Goal: Task Accomplishment & Management: Use online tool/utility

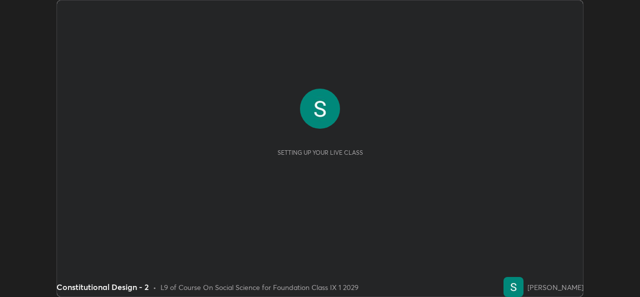
scroll to position [297, 640]
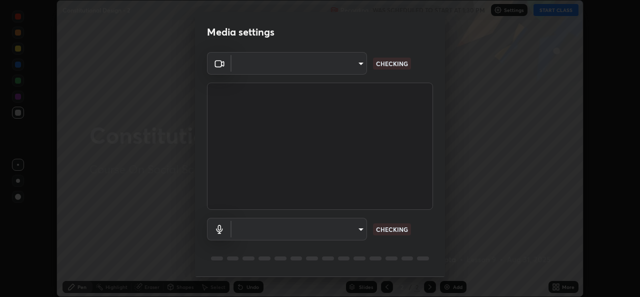
type input "a83bb134842fd6c46cae91b6313aa5efba961fee809e7364c6ef7c36ed00ea69"
type input "1096ec1564036cbcf0e9abd5aaef12808ae7e2dc0601459cd77712751889dd54"
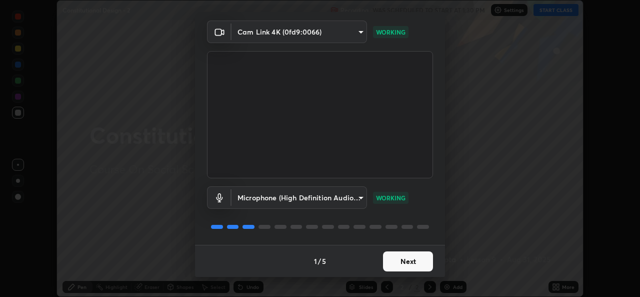
click at [394, 256] on button "Next" at bounding box center [408, 261] width 50 height 20
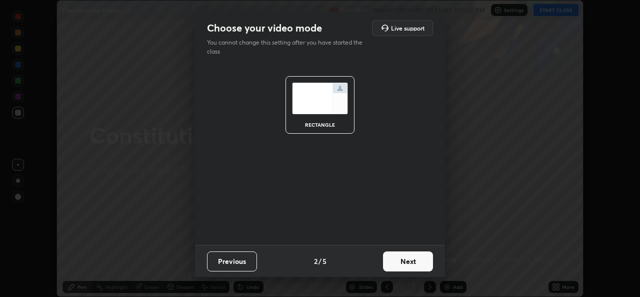
scroll to position [0, 0]
click at [386, 263] on button "Next" at bounding box center [408, 261] width 50 height 20
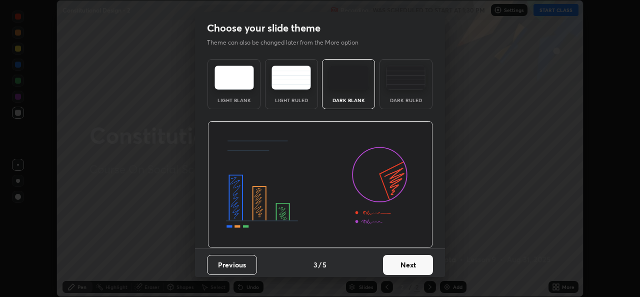
click at [393, 263] on button "Next" at bounding box center [408, 265] width 50 height 20
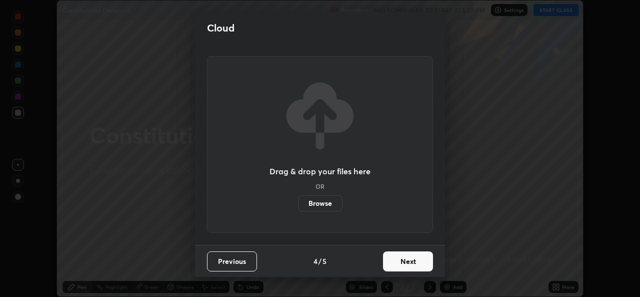
click at [392, 263] on button "Next" at bounding box center [408, 261] width 50 height 20
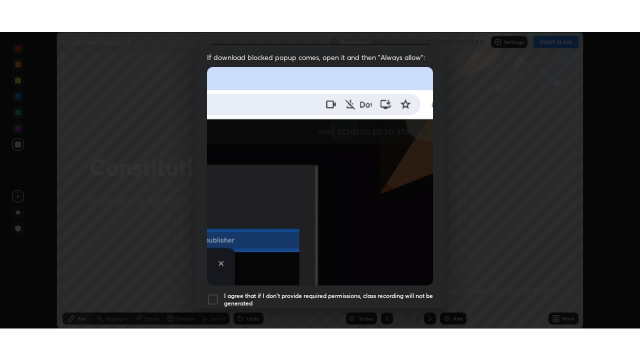
scroll to position [236, 0]
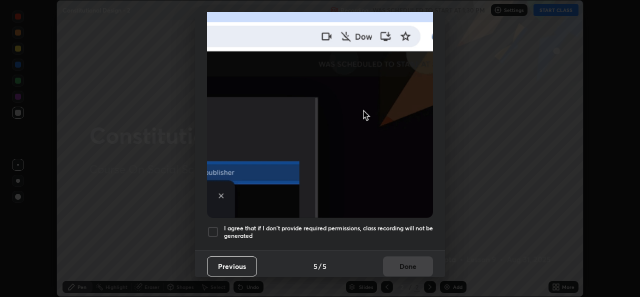
click at [217, 226] on div at bounding box center [213, 232] width 12 height 12
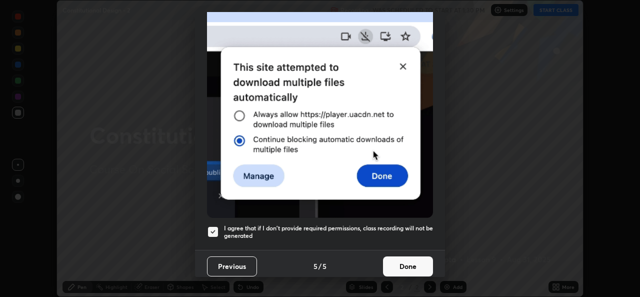
click at [390, 262] on button "Done" at bounding box center [408, 266] width 50 height 20
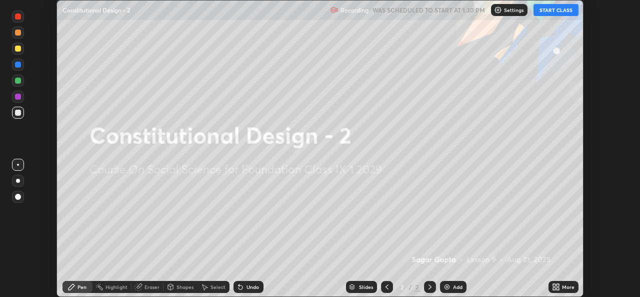
click at [553, 8] on button "START CLASS" at bounding box center [556, 10] width 45 height 12
click at [558, 289] on icon at bounding box center [558, 288] width 3 height 3
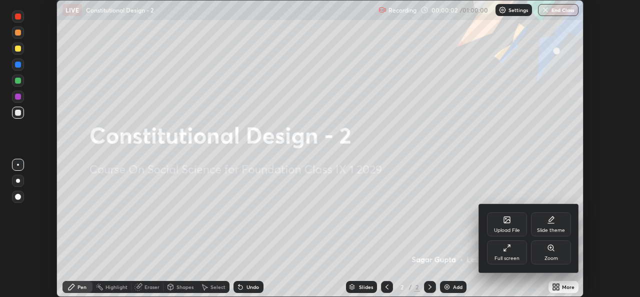
click at [510, 258] on div "Full screen" at bounding box center [507, 258] width 25 height 5
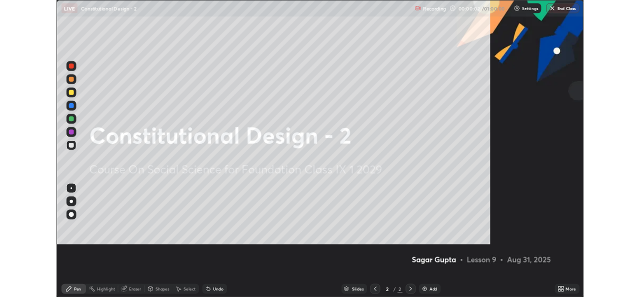
scroll to position [360, 640]
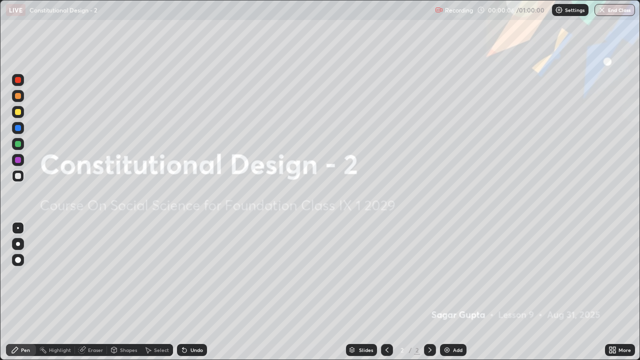
click at [615, 296] on icon at bounding box center [614, 348] width 3 height 3
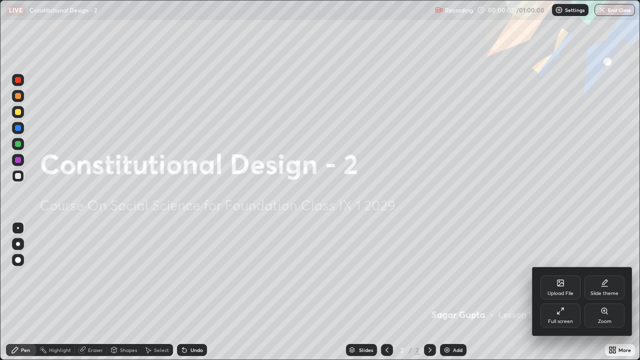
click at [563, 296] on div "Full screen" at bounding box center [561, 316] width 40 height 24
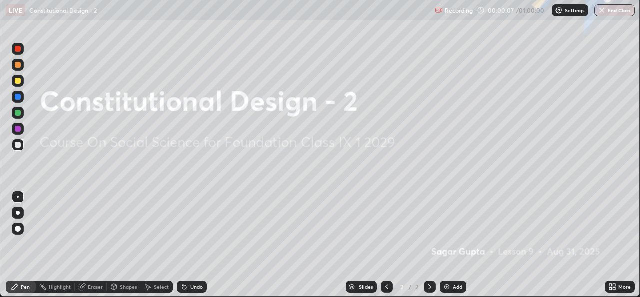
scroll to position [49724, 49380]
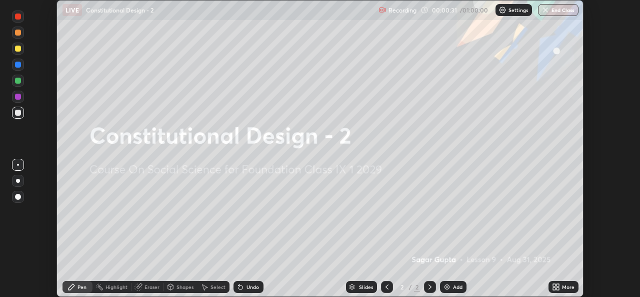
click at [557, 286] on icon at bounding box center [558, 285] width 3 height 3
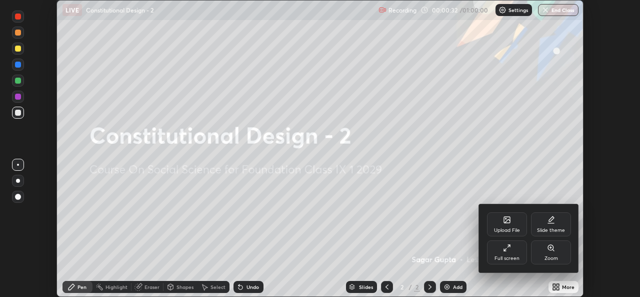
click at [508, 225] on div "Upload File" at bounding box center [507, 224] width 40 height 24
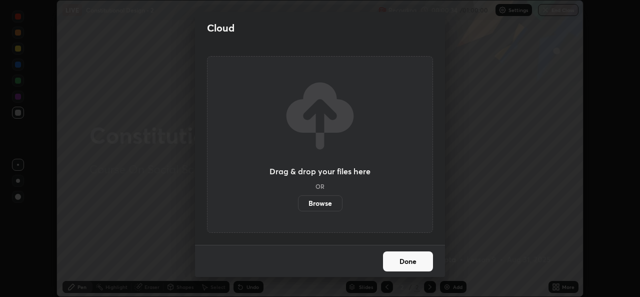
click at [324, 203] on label "Browse" at bounding box center [320, 203] width 45 height 16
click at [298, 203] on input "Browse" at bounding box center [298, 203] width 0 height 16
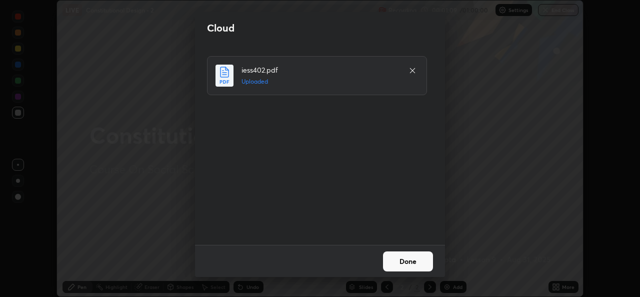
click at [413, 262] on button "Done" at bounding box center [408, 261] width 50 height 20
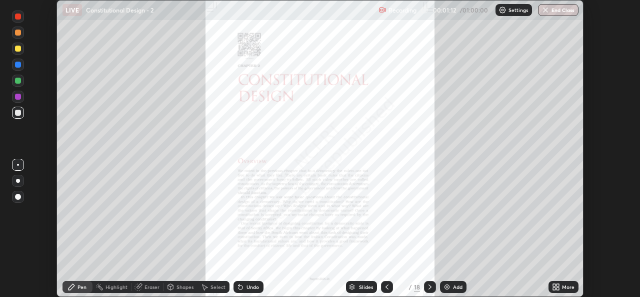
click at [429, 286] on icon at bounding box center [430, 287] width 8 height 8
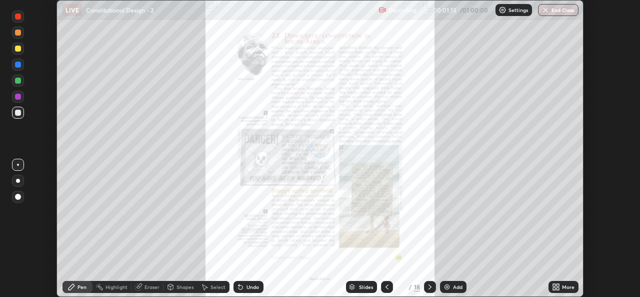
click at [429, 285] on icon at bounding box center [430, 287] width 8 height 8
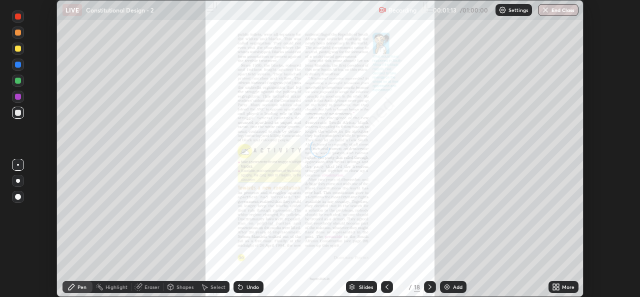
click at [429, 285] on icon at bounding box center [430, 286] width 3 height 5
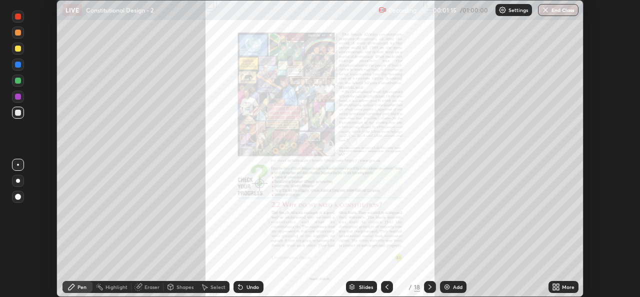
click at [429, 287] on icon at bounding box center [430, 287] width 8 height 8
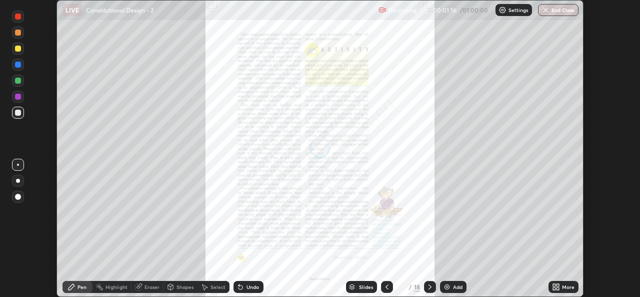
click at [429, 284] on icon at bounding box center [430, 287] width 8 height 8
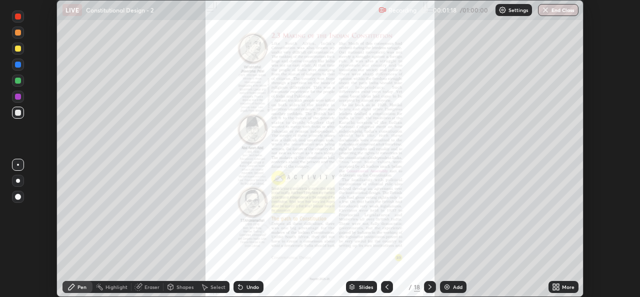
click at [388, 284] on icon at bounding box center [387, 287] width 8 height 8
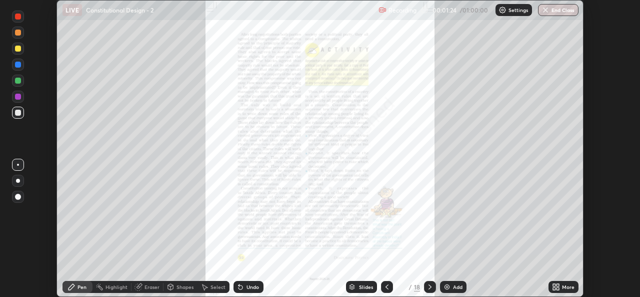
click at [387, 281] on div at bounding box center [387, 287] width 12 height 12
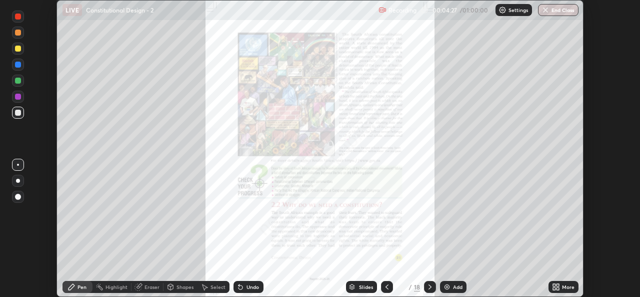
click at [428, 287] on icon at bounding box center [430, 287] width 8 height 8
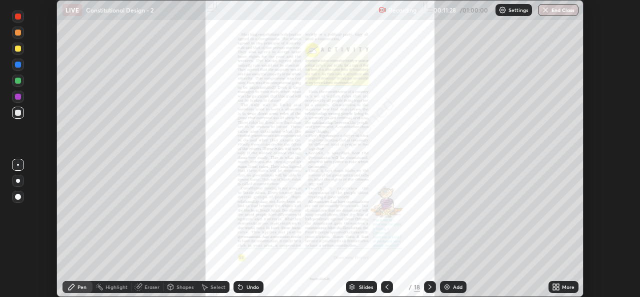
click at [429, 286] on icon at bounding box center [430, 287] width 8 height 8
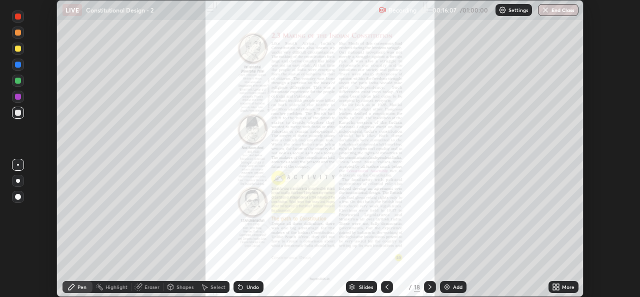
click at [18, 99] on div at bounding box center [18, 97] width 6 height 6
click at [146, 286] on div "Eraser" at bounding box center [152, 286] width 15 height 5
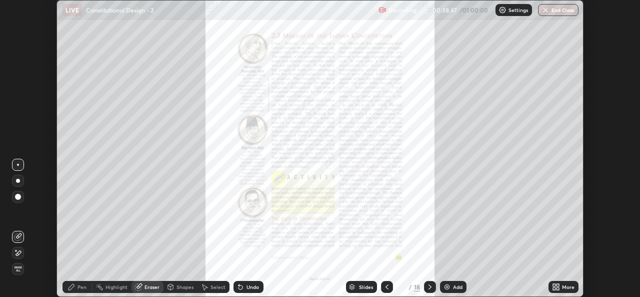
click at [81, 284] on div "Pen" at bounding box center [82, 286] width 9 height 5
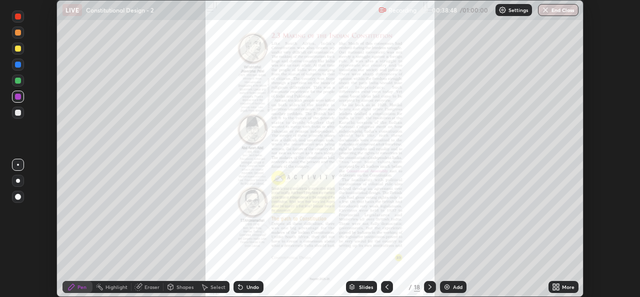
click at [19, 98] on div at bounding box center [18, 97] width 6 height 6
click at [142, 284] on div "Eraser" at bounding box center [148, 287] width 32 height 12
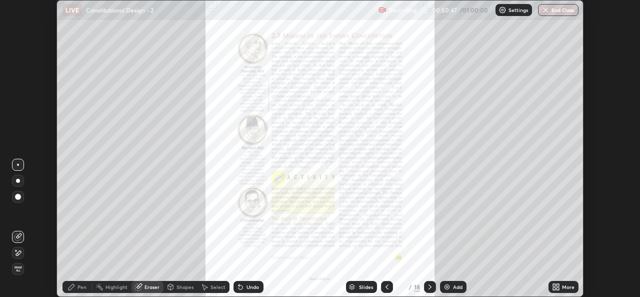
click at [82, 288] on div "Pen" at bounding box center [82, 286] width 9 height 5
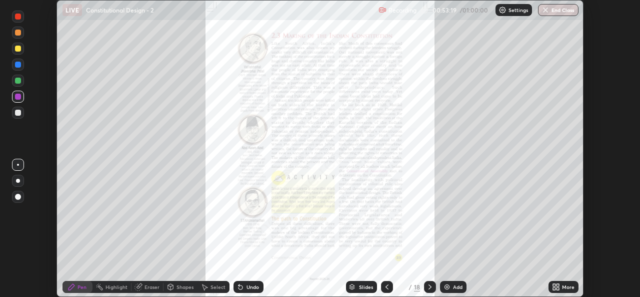
click at [429, 283] on icon at bounding box center [430, 287] width 8 height 8
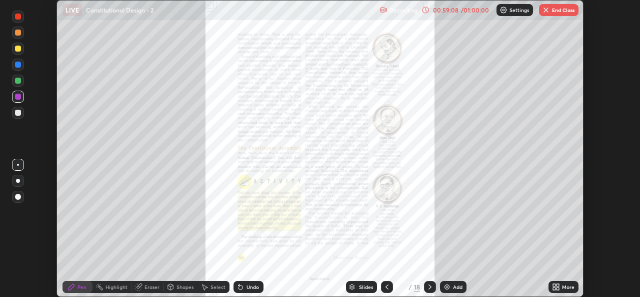
click at [562, 12] on button "End Class" at bounding box center [559, 10] width 40 height 12
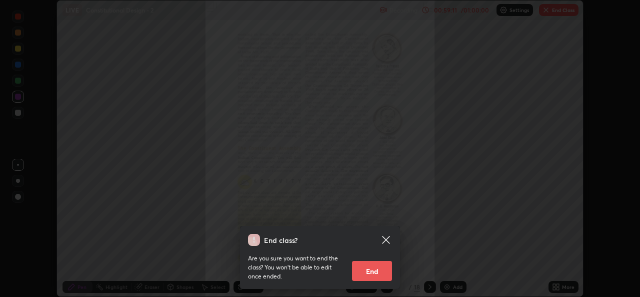
click at [359, 270] on button "End" at bounding box center [372, 271] width 40 height 20
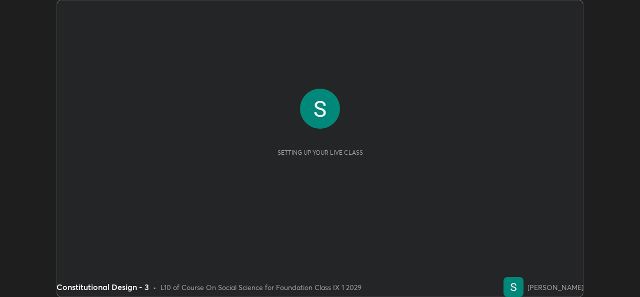
scroll to position [297, 640]
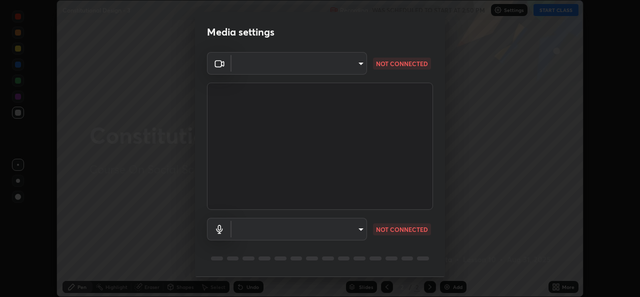
type input "a83bb134842fd6c46cae91b6313aa5efba961fee809e7364c6ef7c36ed00ea69"
type input "1096ec1564036cbcf0e9abd5aaef12808ae7e2dc0601459cd77712751889dd54"
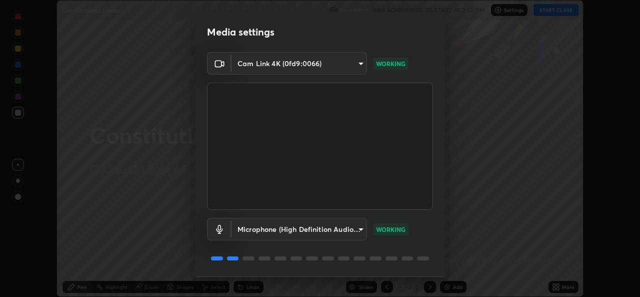
click at [397, 230] on p "WORKING" at bounding box center [391, 229] width 30 height 9
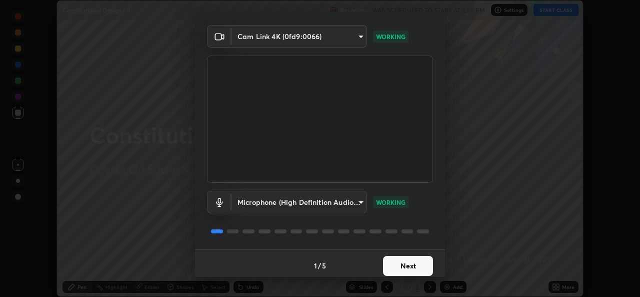
scroll to position [32, 0]
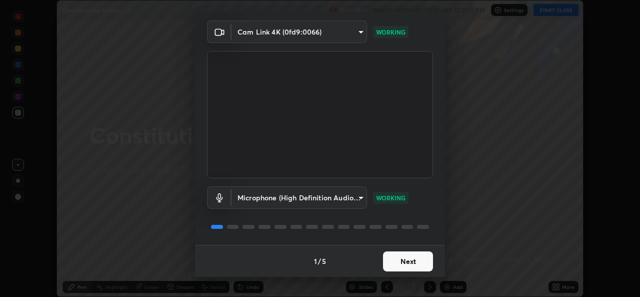
click at [402, 257] on button "Next" at bounding box center [408, 261] width 50 height 20
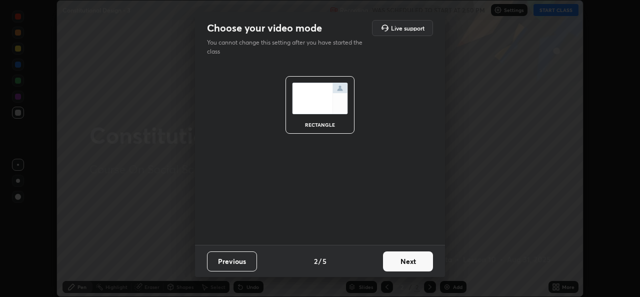
scroll to position [0, 0]
click at [401, 261] on button "Next" at bounding box center [408, 261] width 50 height 20
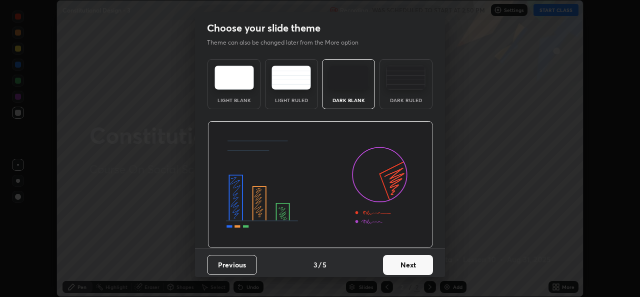
click at [405, 266] on button "Next" at bounding box center [408, 265] width 50 height 20
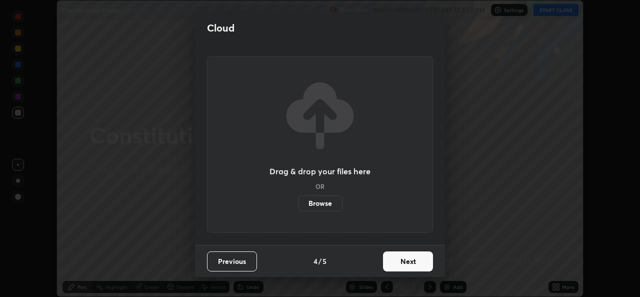
click at [403, 260] on button "Next" at bounding box center [408, 261] width 50 height 20
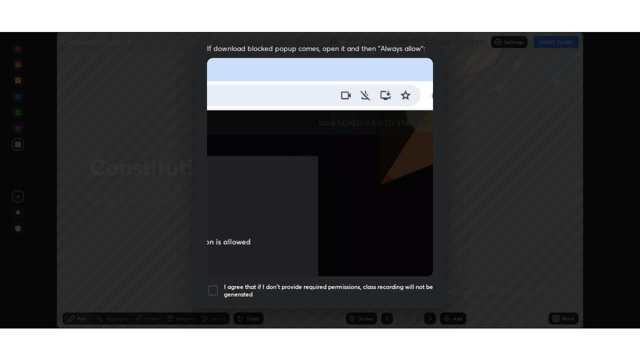
scroll to position [236, 0]
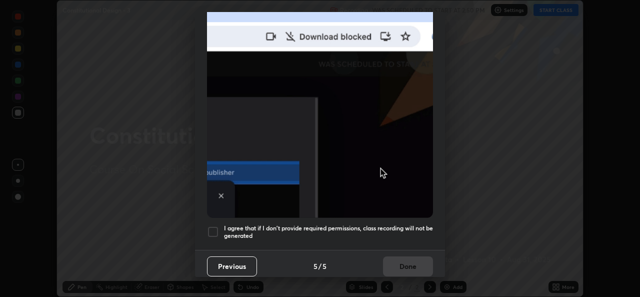
click at [217, 229] on div at bounding box center [213, 232] width 12 height 12
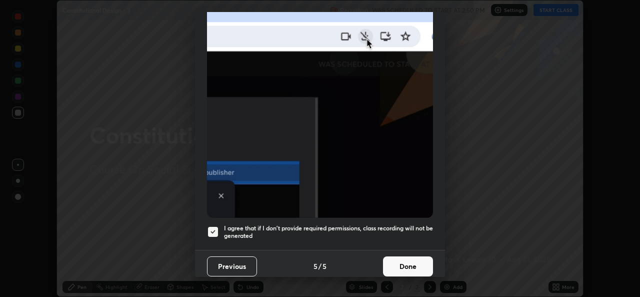
click at [389, 260] on button "Done" at bounding box center [408, 266] width 50 height 20
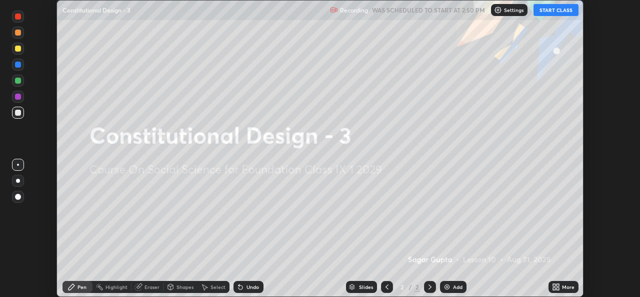
click at [556, 11] on button "START CLASS" at bounding box center [556, 10] width 45 height 12
click at [555, 289] on icon at bounding box center [554, 288] width 3 height 3
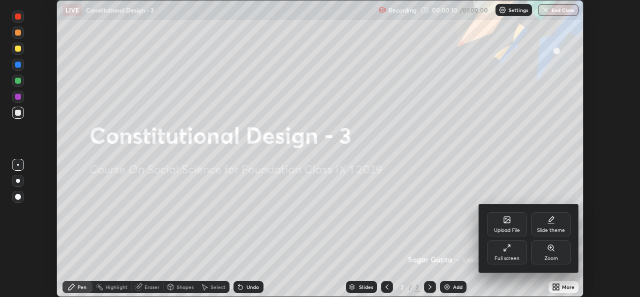
click at [511, 225] on div "Upload File" at bounding box center [507, 224] width 40 height 24
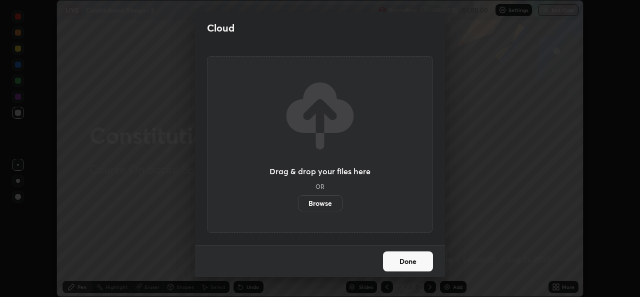
click at [323, 201] on label "Browse" at bounding box center [320, 203] width 45 height 16
click at [298, 201] on input "Browse" at bounding box center [298, 203] width 0 height 16
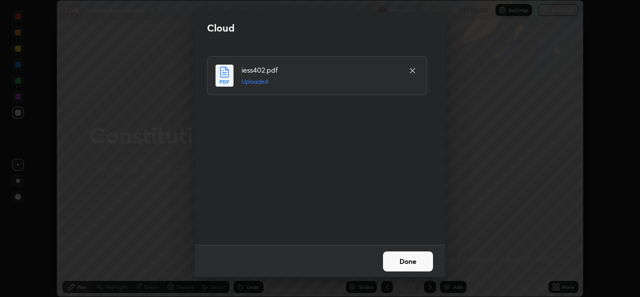
click at [404, 263] on button "Done" at bounding box center [408, 261] width 50 height 20
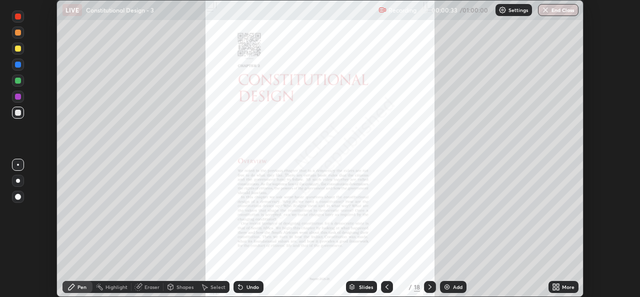
click at [429, 287] on icon at bounding box center [430, 287] width 8 height 8
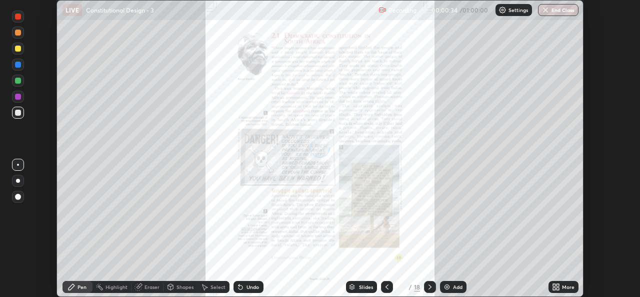
click at [429, 285] on icon at bounding box center [430, 287] width 8 height 8
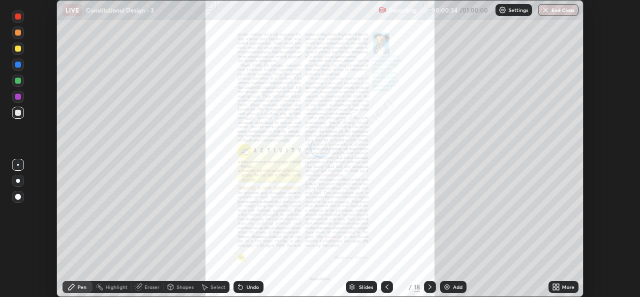
click at [430, 284] on icon at bounding box center [430, 287] width 8 height 8
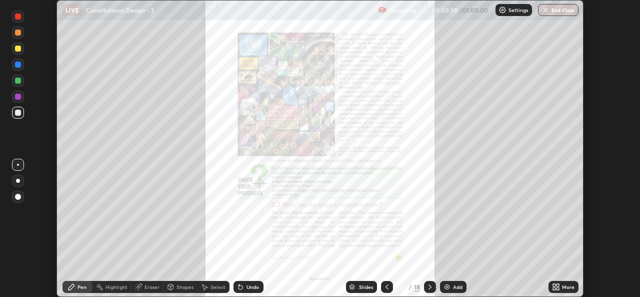
click at [428, 284] on icon at bounding box center [430, 287] width 8 height 8
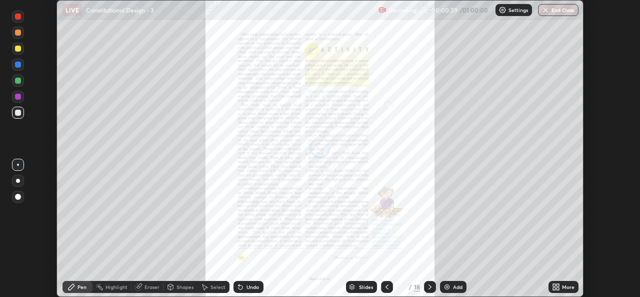
click at [429, 287] on icon at bounding box center [430, 287] width 8 height 8
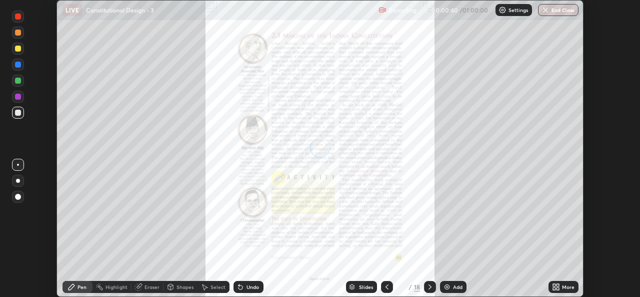
click at [430, 285] on icon at bounding box center [430, 287] width 8 height 8
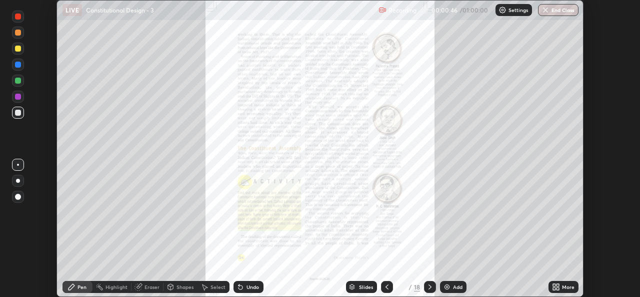
click at [557, 287] on icon at bounding box center [558, 288] width 3 height 3
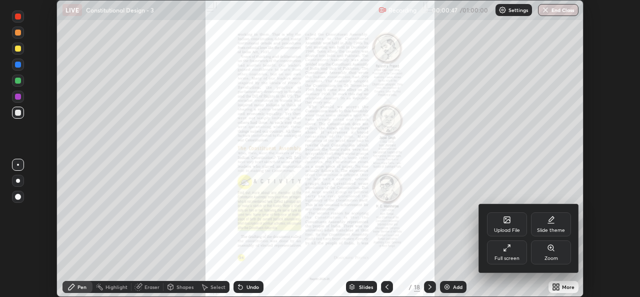
click at [512, 248] on div "Full screen" at bounding box center [507, 252] width 40 height 24
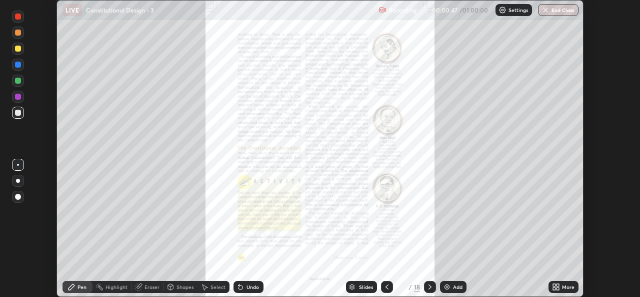
scroll to position [360, 640]
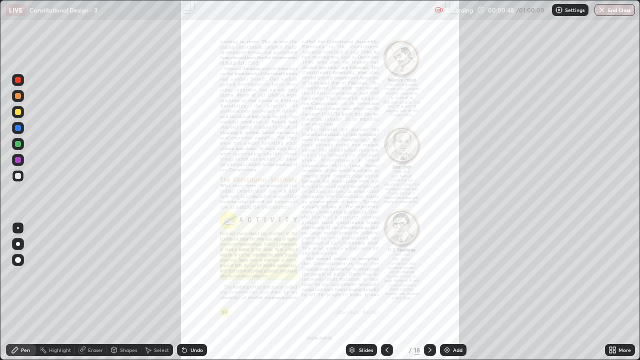
click at [430, 296] on icon at bounding box center [430, 350] width 3 height 5
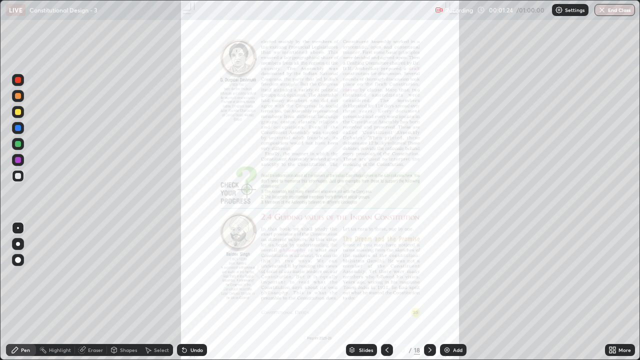
click at [428, 296] on icon at bounding box center [430, 350] width 8 height 8
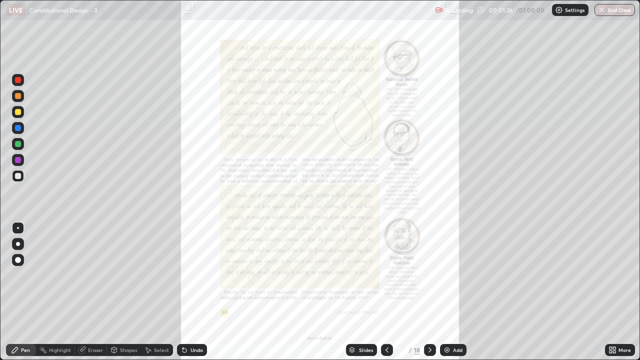
click at [430, 296] on icon at bounding box center [430, 350] width 8 height 8
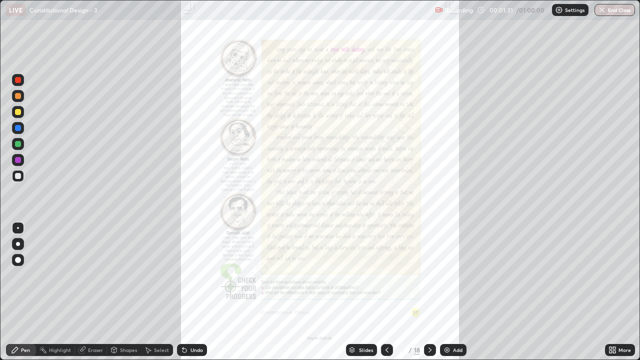
click at [429, 296] on icon at bounding box center [430, 350] width 8 height 8
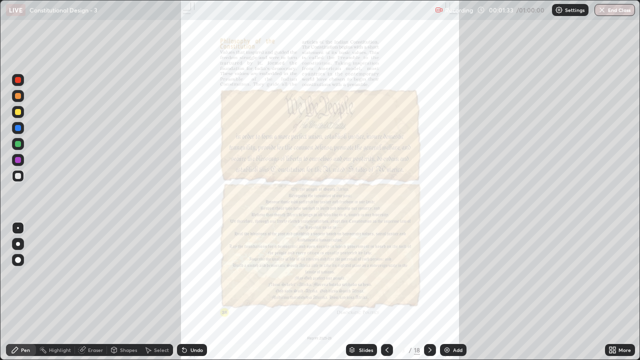
click at [428, 296] on icon at bounding box center [430, 350] width 8 height 8
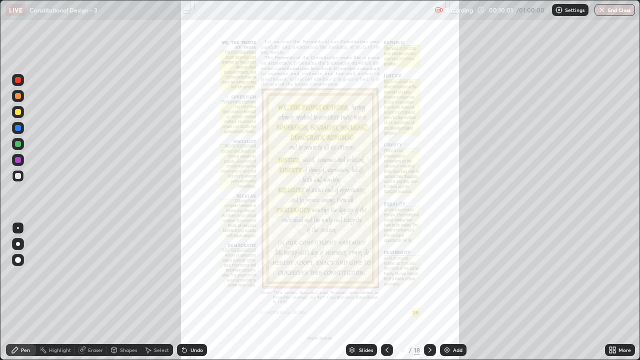
click at [387, 296] on div at bounding box center [387, 350] width 12 height 12
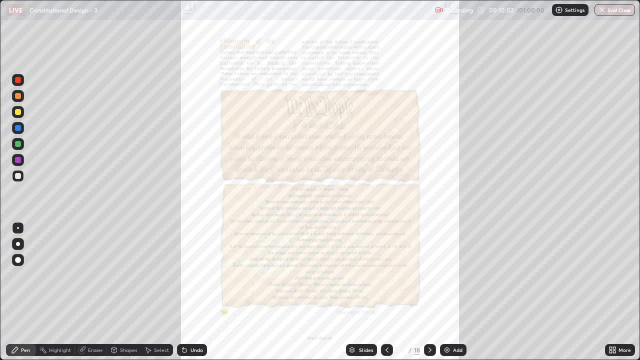
click at [386, 296] on icon at bounding box center [387, 350] width 8 height 8
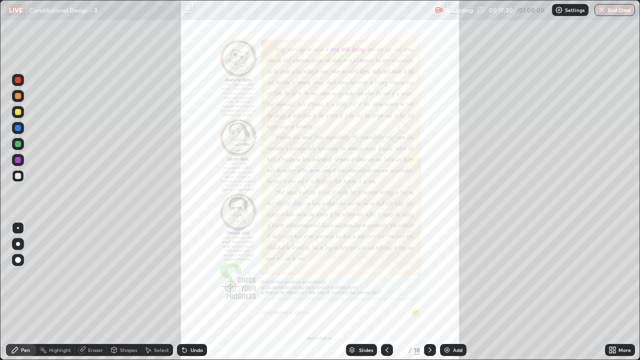
click at [616, 296] on icon at bounding box center [614, 348] width 3 height 3
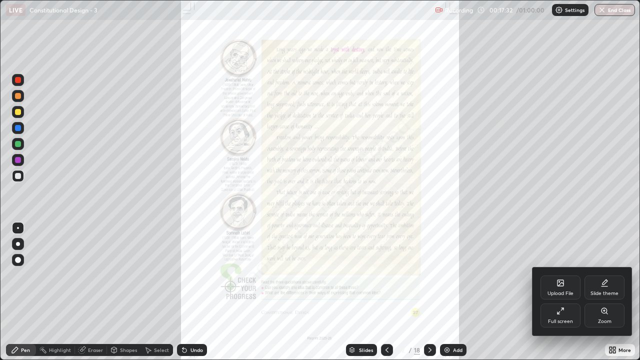
click at [557, 296] on div "Full screen" at bounding box center [561, 316] width 40 height 24
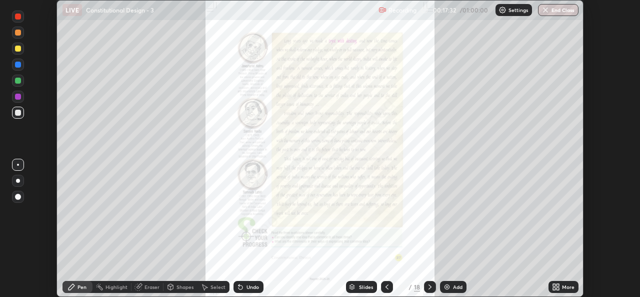
scroll to position [49724, 49380]
click at [554, 288] on icon at bounding box center [554, 288] width 3 height 3
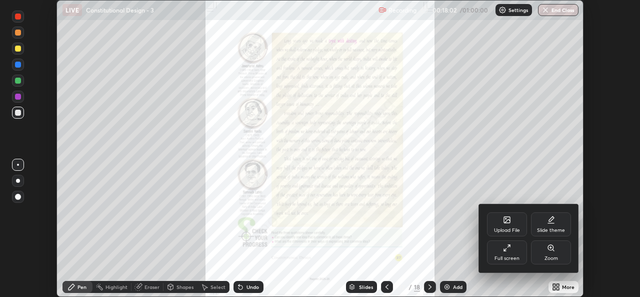
click at [512, 224] on div "Upload File" at bounding box center [507, 224] width 40 height 24
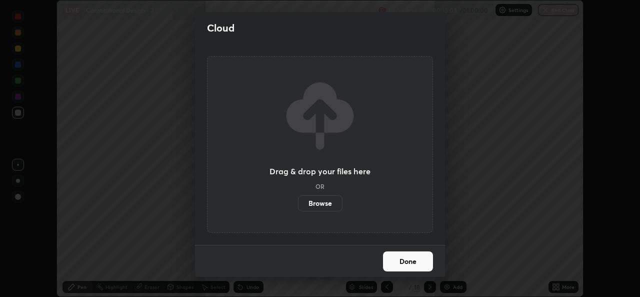
click at [331, 202] on label "Browse" at bounding box center [320, 203] width 45 height 16
click at [298, 202] on input "Browse" at bounding box center [298, 203] width 0 height 16
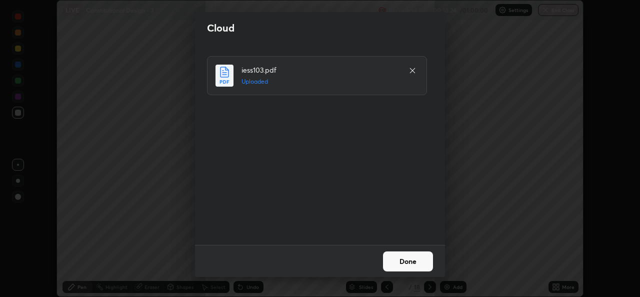
click at [403, 258] on button "Done" at bounding box center [408, 261] width 50 height 20
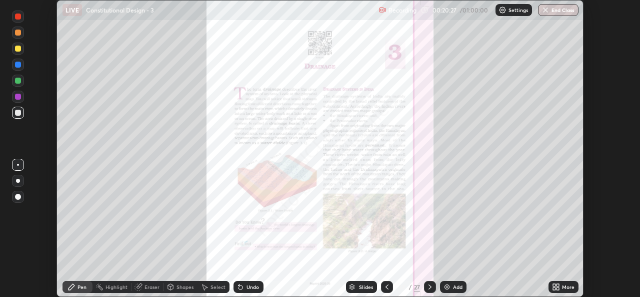
click at [429, 287] on icon at bounding box center [430, 287] width 8 height 8
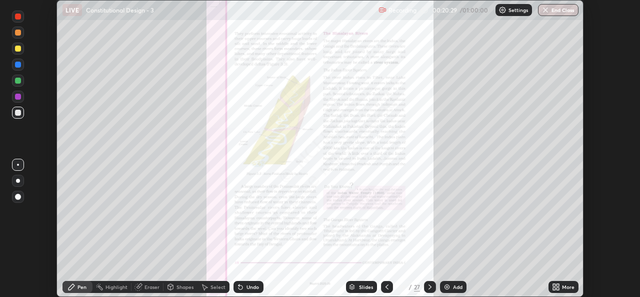
click at [429, 287] on icon at bounding box center [430, 287] width 8 height 8
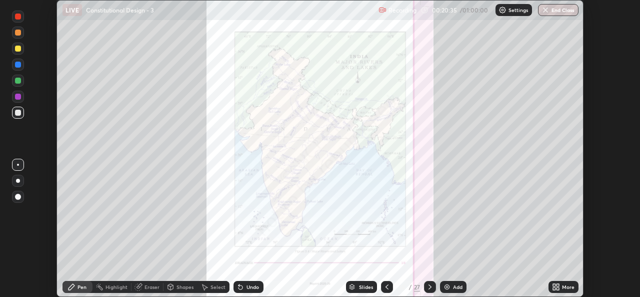
click at [554, 288] on icon at bounding box center [554, 288] width 3 height 3
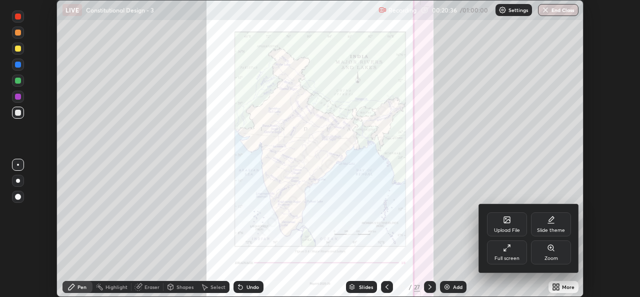
click at [552, 250] on icon at bounding box center [551, 248] width 8 height 8
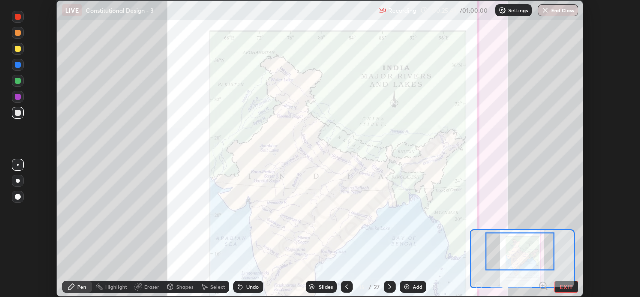
click at [346, 285] on icon at bounding box center [347, 287] width 8 height 8
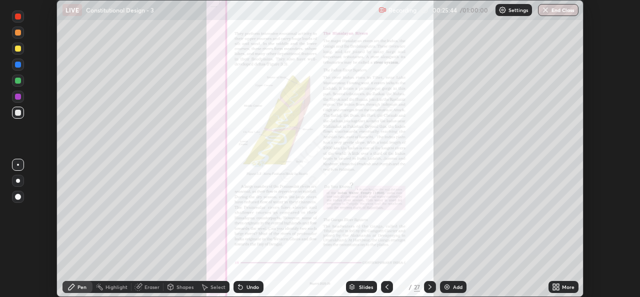
click at [387, 285] on icon at bounding box center [387, 286] width 3 height 5
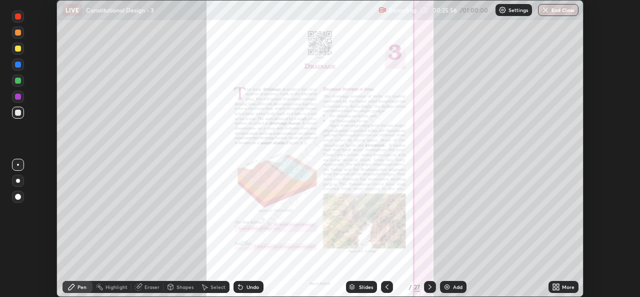
click at [22, 100] on div at bounding box center [18, 97] width 12 height 12
click at [555, 285] on icon at bounding box center [554, 285] width 3 height 3
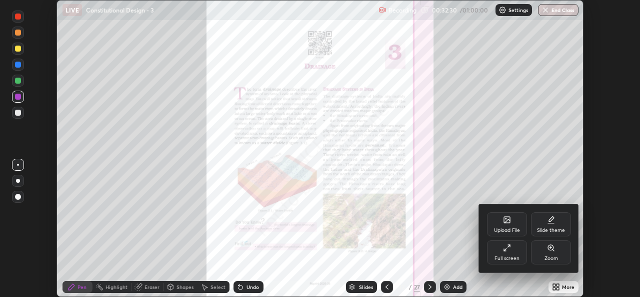
click at [549, 250] on icon at bounding box center [551, 248] width 8 height 8
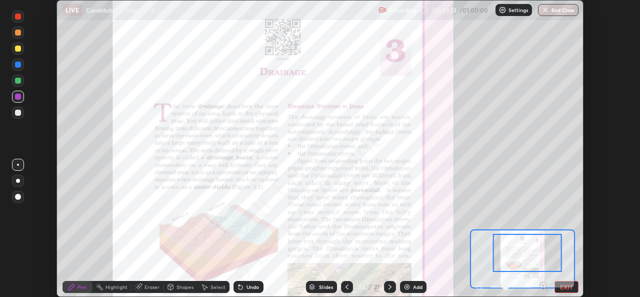
click at [389, 287] on icon at bounding box center [390, 287] width 8 height 8
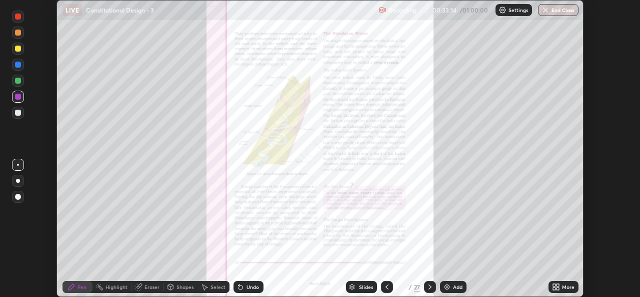
click at [386, 287] on icon at bounding box center [387, 287] width 8 height 8
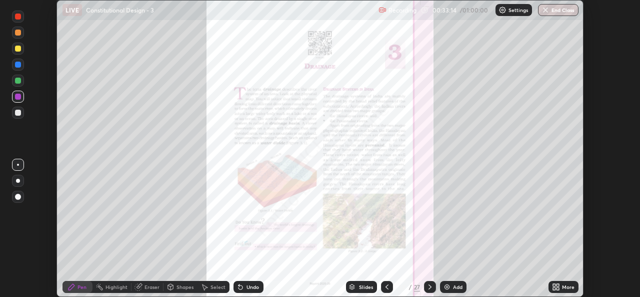
click at [387, 286] on icon at bounding box center [387, 287] width 8 height 8
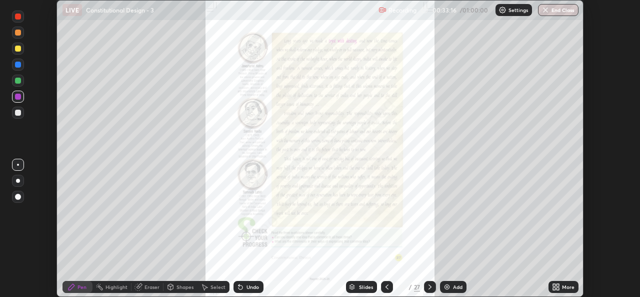
click at [430, 286] on icon at bounding box center [430, 287] width 8 height 8
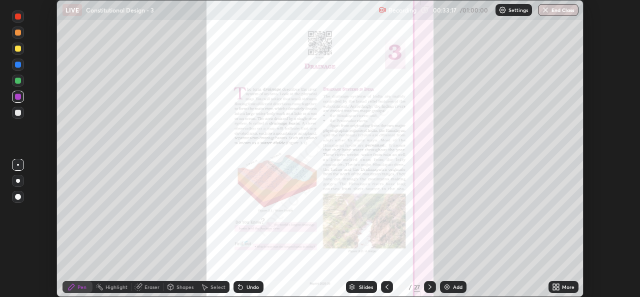
click at [428, 286] on icon at bounding box center [430, 287] width 8 height 8
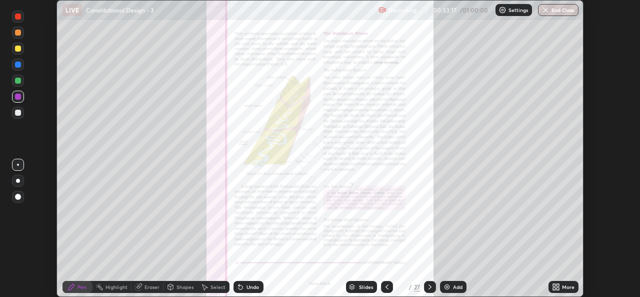
click at [428, 286] on icon at bounding box center [430, 287] width 8 height 8
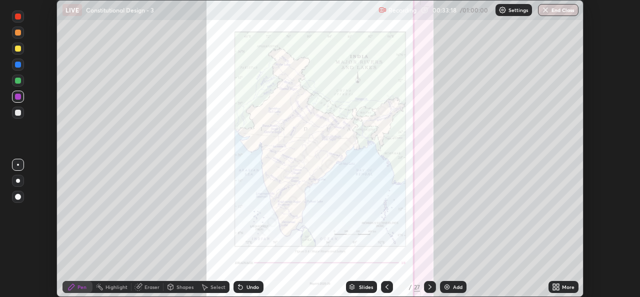
click at [429, 287] on icon at bounding box center [430, 287] width 8 height 8
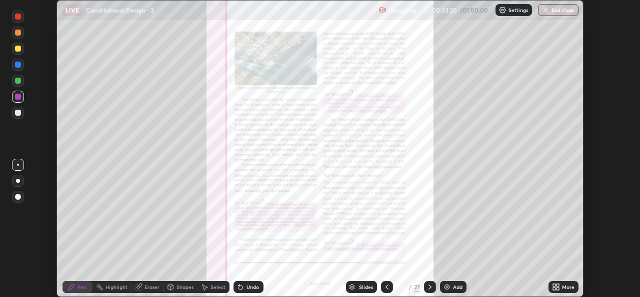
click at [386, 287] on icon at bounding box center [387, 287] width 8 height 8
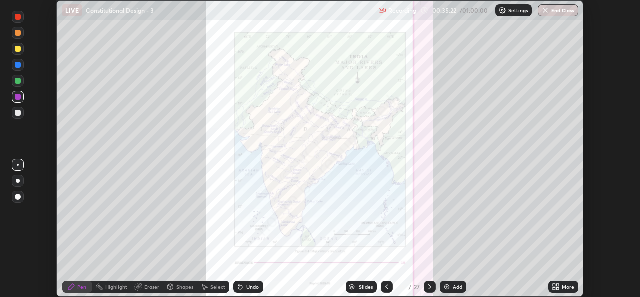
click at [31, 284] on div "Setting up your live class" at bounding box center [320, 148] width 640 height 297
click at [142, 287] on icon at bounding box center [139, 287] width 8 height 8
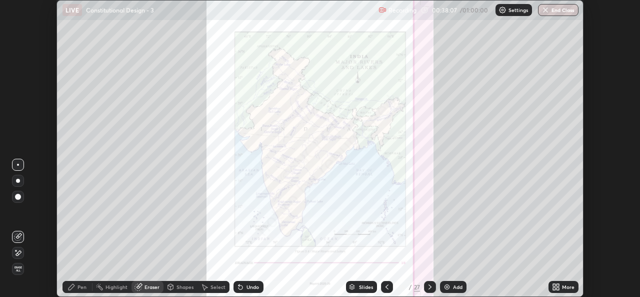
click at [80, 287] on div "Pen" at bounding box center [82, 286] width 9 height 5
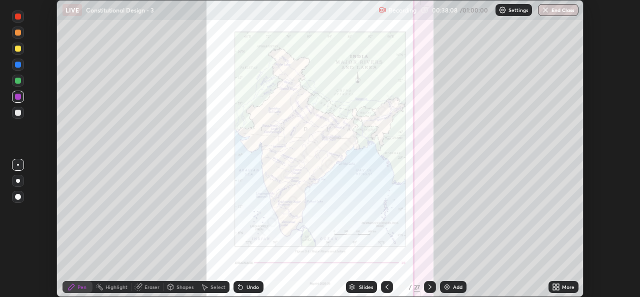
click at [18, 96] on div at bounding box center [18, 97] width 6 height 6
click at [141, 285] on icon at bounding box center [140, 285] width 6 height 5
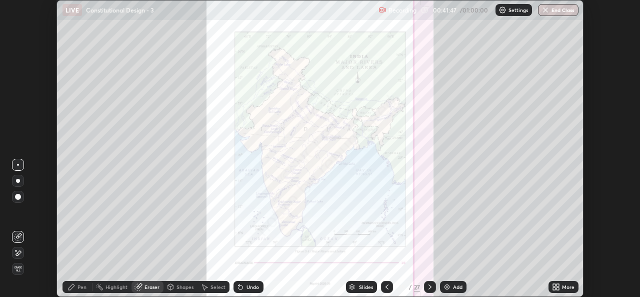
click at [82, 286] on div "Pen" at bounding box center [82, 286] width 9 height 5
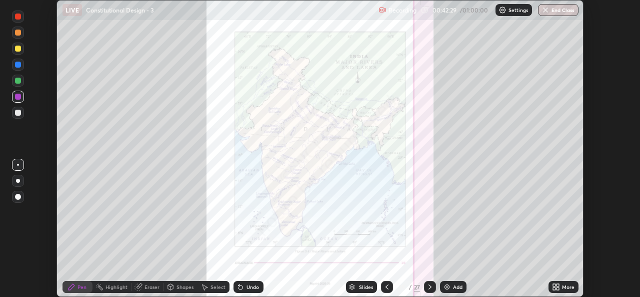
click at [141, 287] on icon at bounding box center [138, 287] width 7 height 7
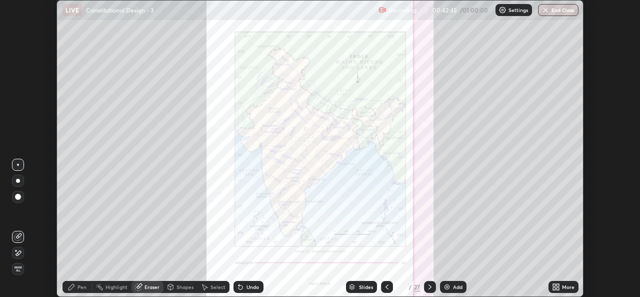
click at [79, 285] on div "Pen" at bounding box center [82, 286] width 9 height 5
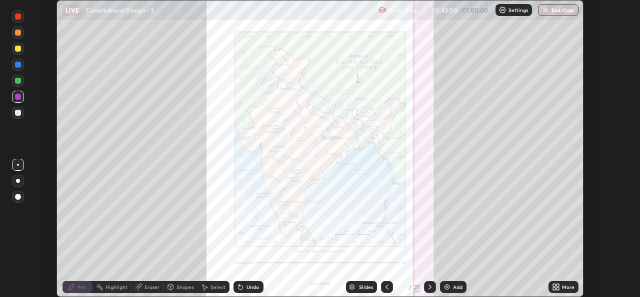
click at [140, 285] on icon at bounding box center [140, 285] width 6 height 5
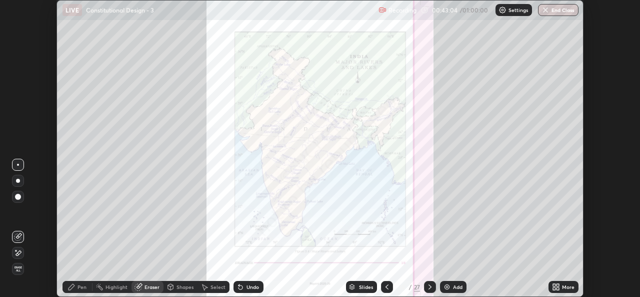
click at [82, 288] on div "Pen" at bounding box center [82, 286] width 9 height 5
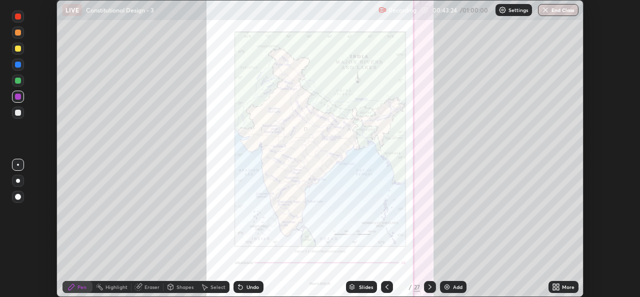
click at [142, 286] on div "Eraser" at bounding box center [148, 287] width 32 height 12
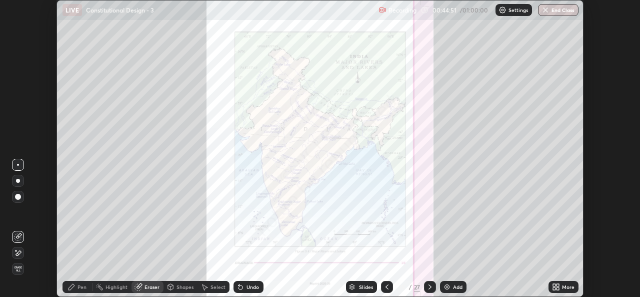
click at [387, 286] on icon at bounding box center [387, 287] width 8 height 8
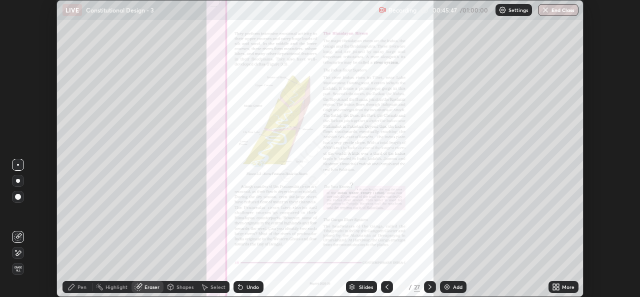
click at [430, 286] on icon at bounding box center [430, 286] width 3 height 5
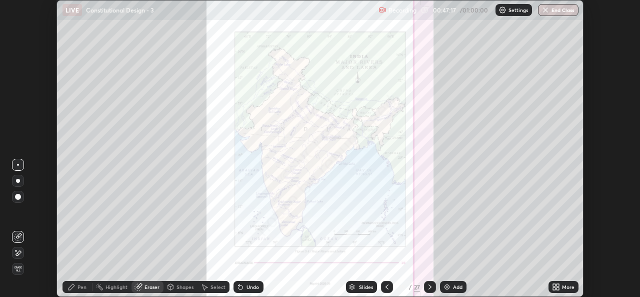
click at [77, 287] on div "Pen" at bounding box center [78, 287] width 30 height 12
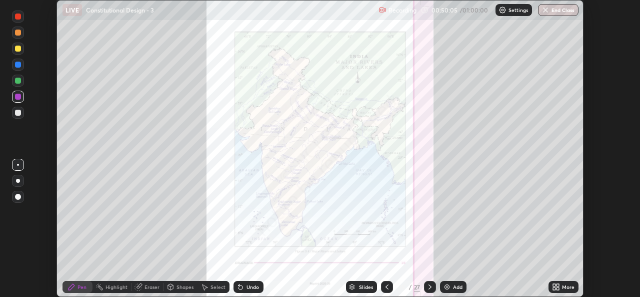
click at [141, 288] on icon at bounding box center [138, 287] width 7 height 7
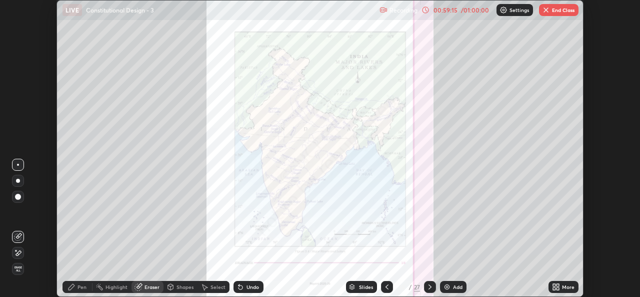
click at [561, 12] on button "End Class" at bounding box center [559, 10] width 40 height 12
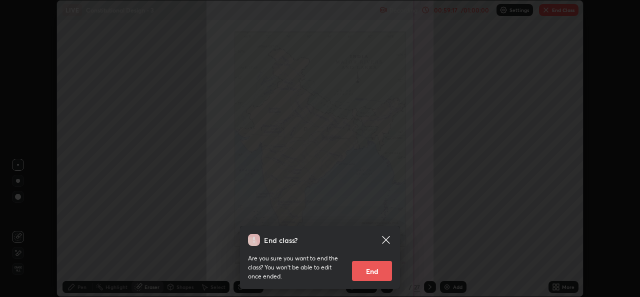
click at [374, 272] on button "End" at bounding box center [372, 271] width 40 height 20
